Goal: Task Accomplishment & Management: Manage account settings

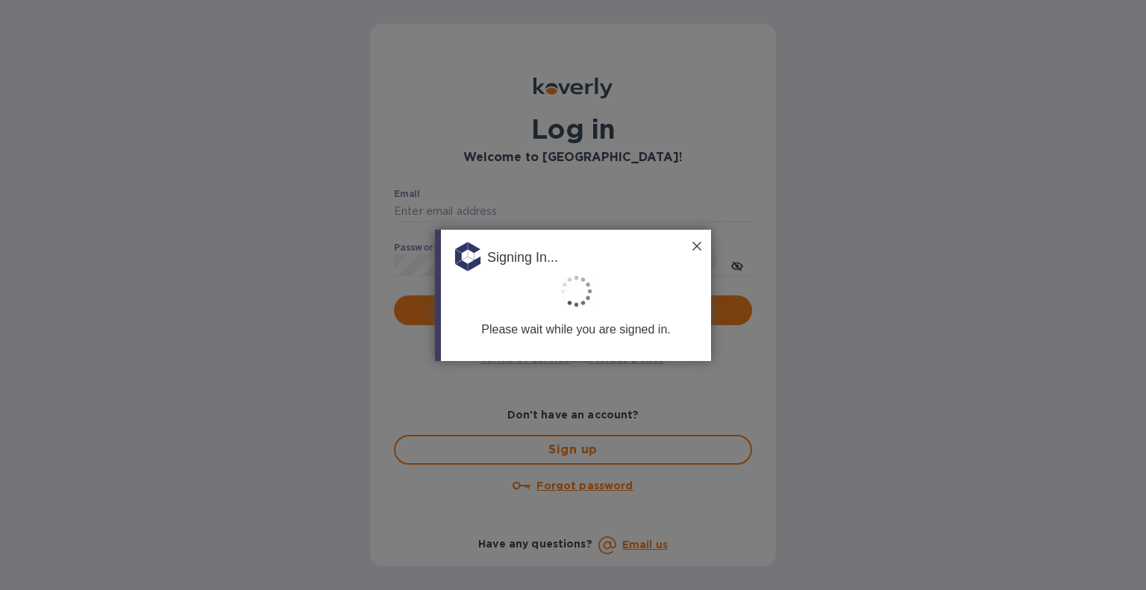
type input "b@[DOMAIN_NAME]"
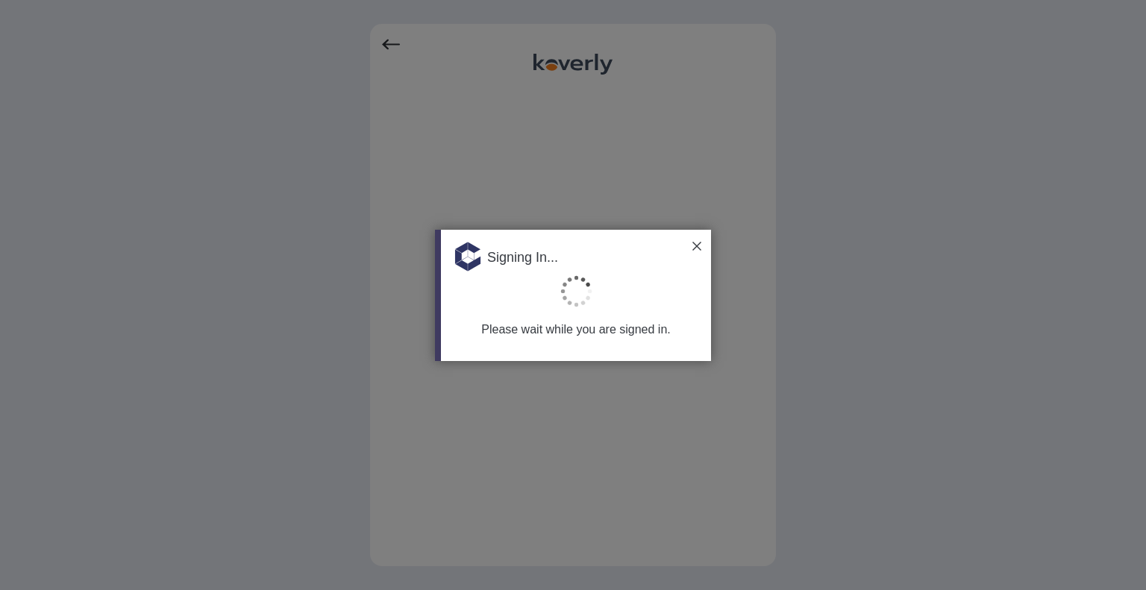
click at [699, 247] on img at bounding box center [697, 246] width 9 height 9
